Goal: Transaction & Acquisition: Purchase product/service

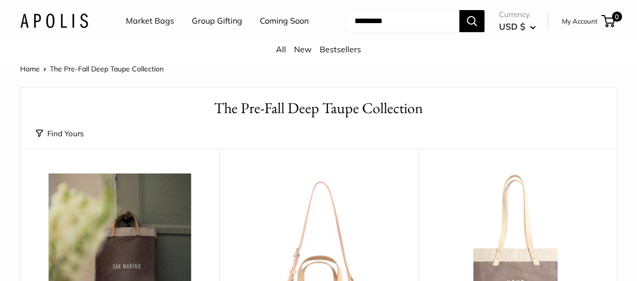
click at [562, 27] on link "My Account" at bounding box center [580, 21] width 36 height 12
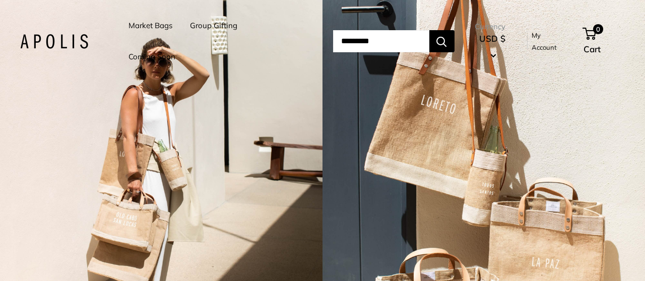
click at [337, 42] on input "Search..." at bounding box center [381, 41] width 96 height 22
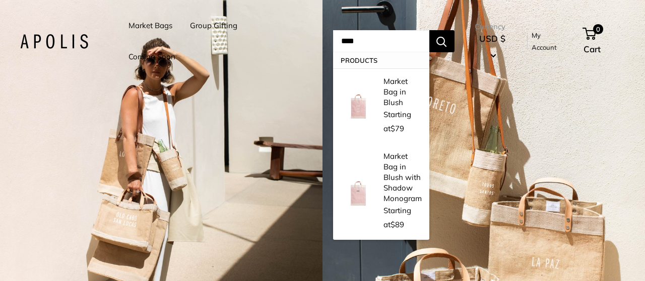
type input "****"
click at [429, 30] on button "Search" at bounding box center [441, 41] width 25 height 22
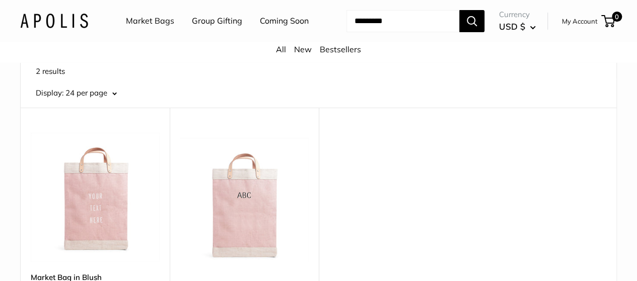
scroll to position [57, 0]
click at [346, 32] on input "Search..." at bounding box center [402, 21] width 113 height 22
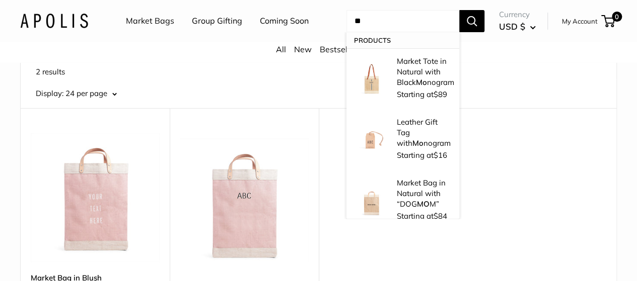
type input "*"
type input "********"
click at [459, 10] on button "Search" at bounding box center [471, 21] width 25 height 22
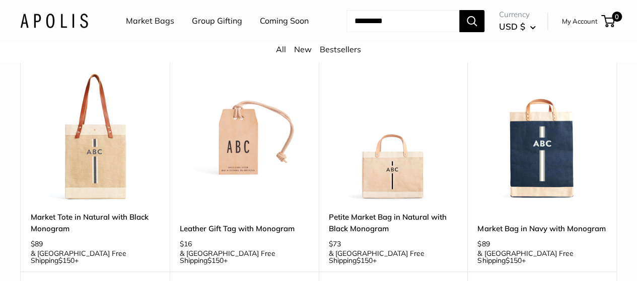
scroll to position [117, 0]
click at [0, 0] on img at bounding box center [0, 0] width 0 height 0
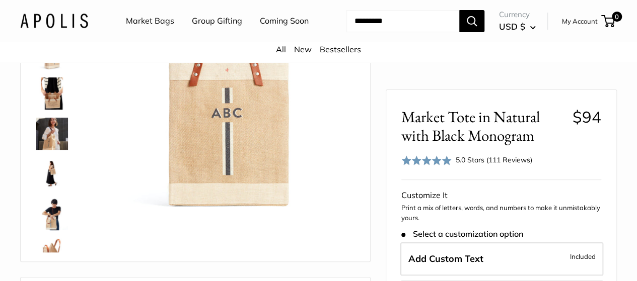
scroll to position [125, 0]
